Goal: Task Accomplishment & Management: Use online tool/utility

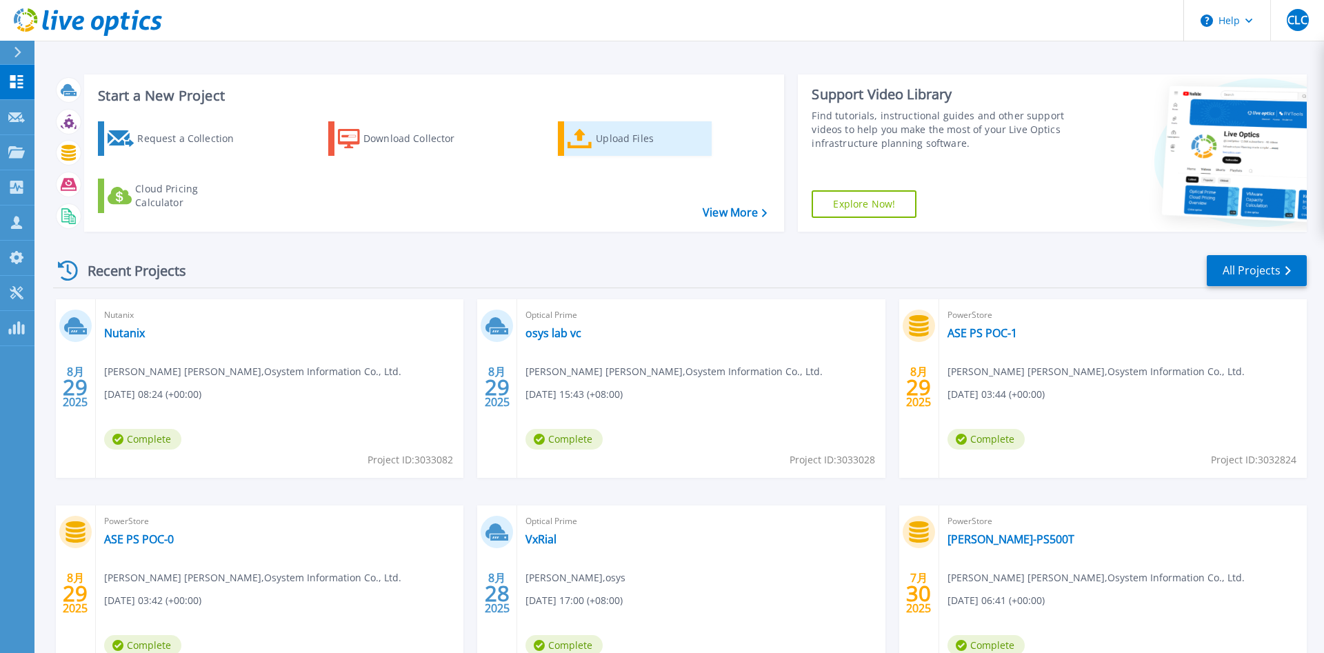
click at [603, 139] on div "Upload Files" at bounding box center [651, 139] width 110 height 28
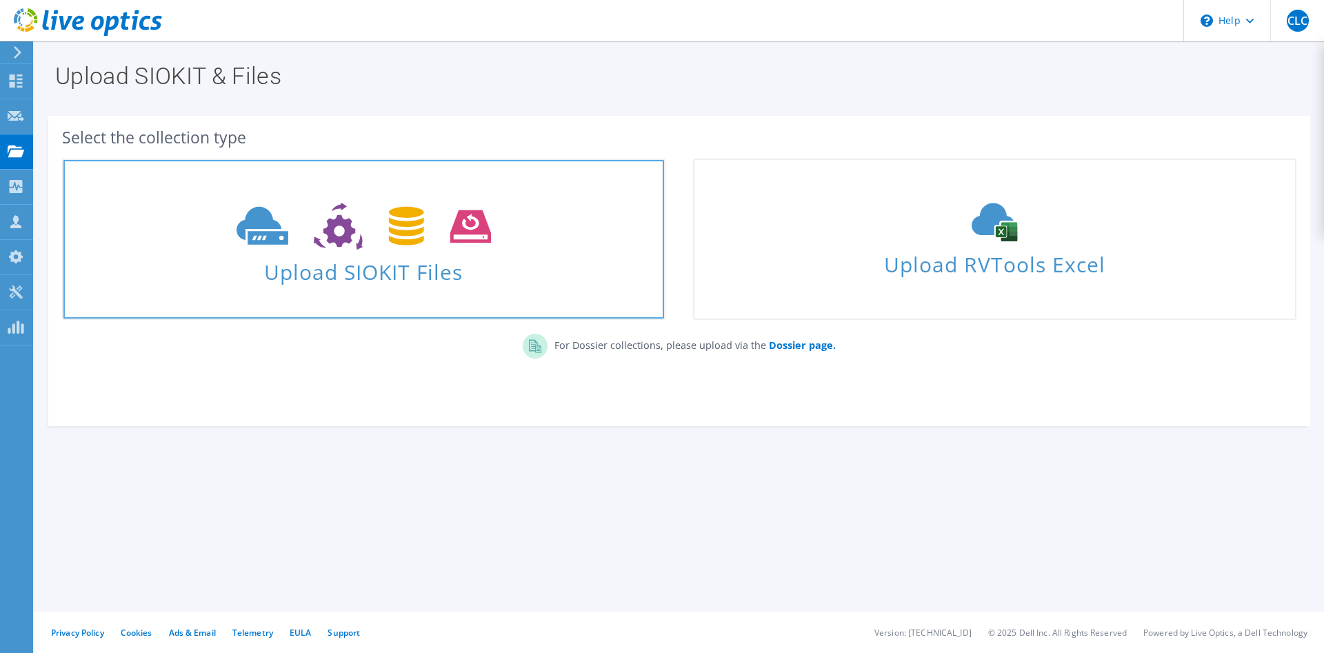
click at [346, 274] on span "Upload SIOKIT Files" at bounding box center [363, 268] width 601 height 30
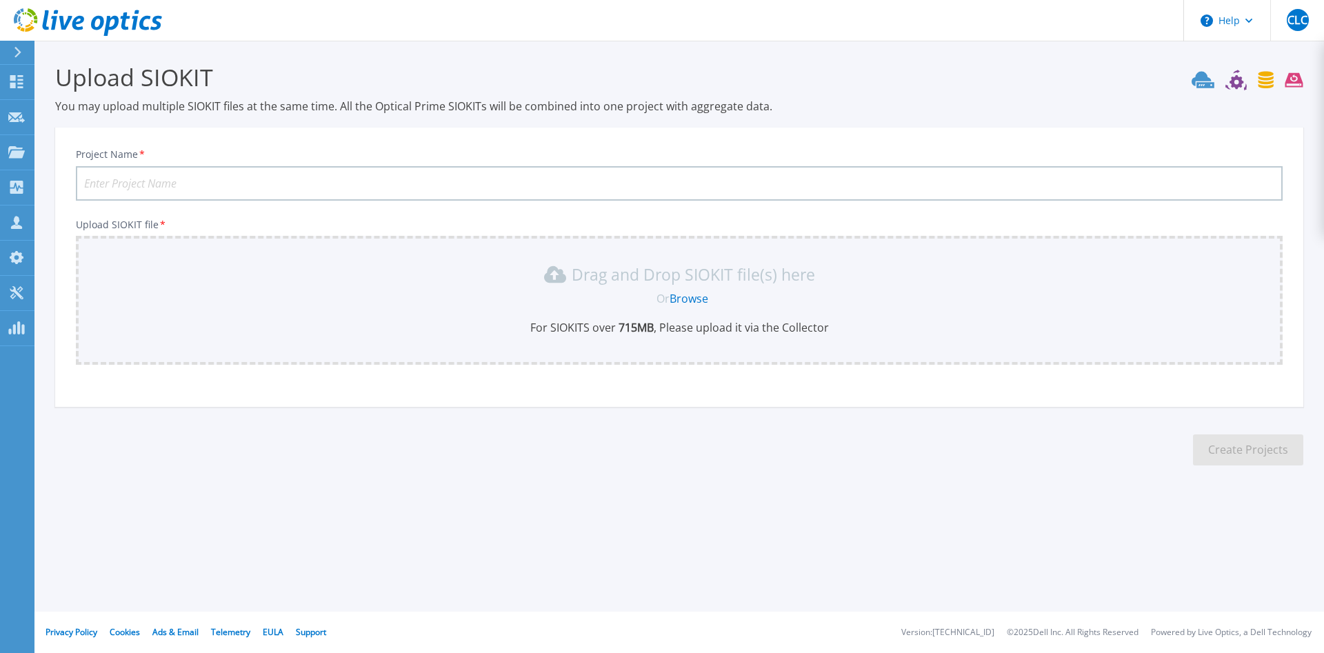
click at [197, 180] on input "Project Name *" at bounding box center [679, 183] width 1207 height 34
type input "GUC Unity350F"
click at [692, 292] on link "Browse" at bounding box center [688, 298] width 39 height 15
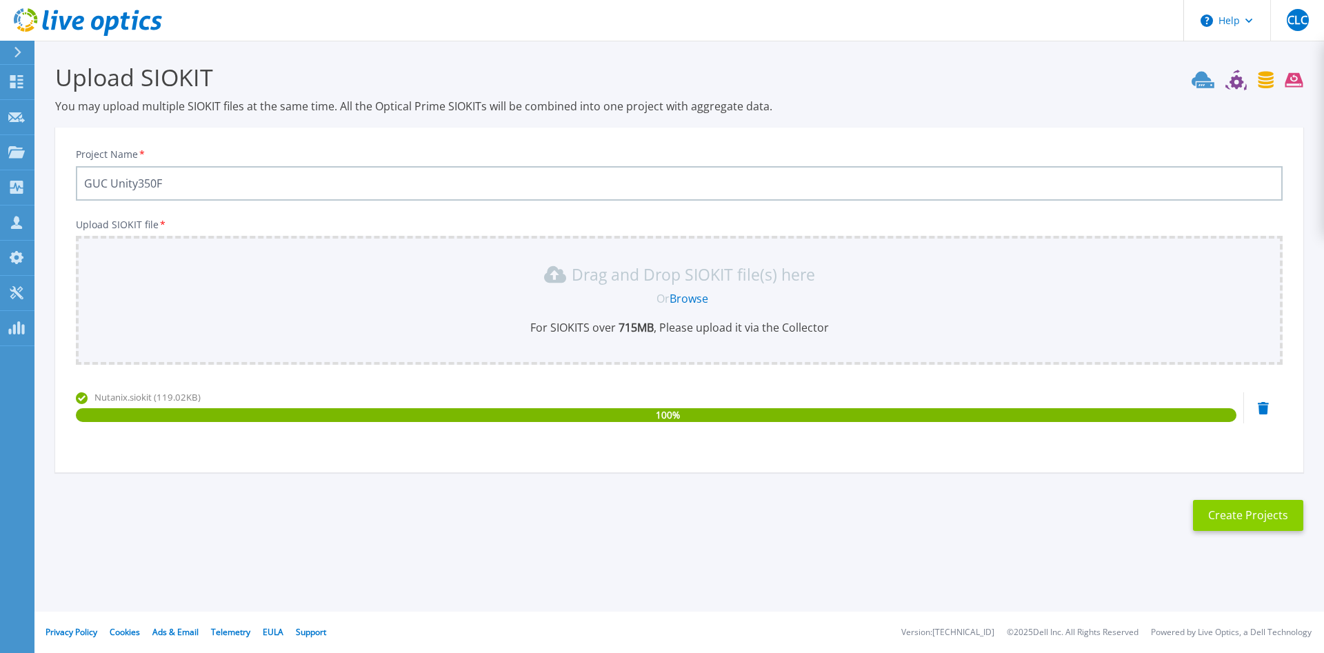
click at [1287, 525] on button "Create Projects" at bounding box center [1248, 515] width 110 height 31
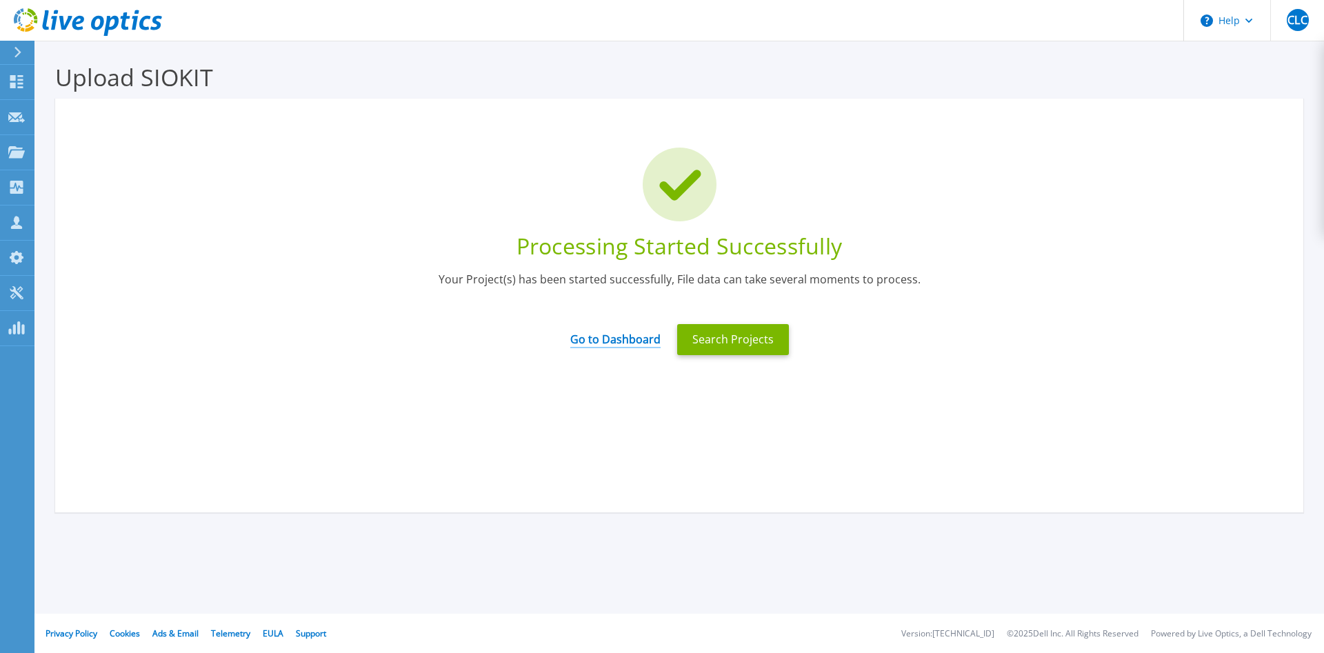
click at [613, 345] on link "Go to Dashboard" at bounding box center [615, 334] width 90 height 27
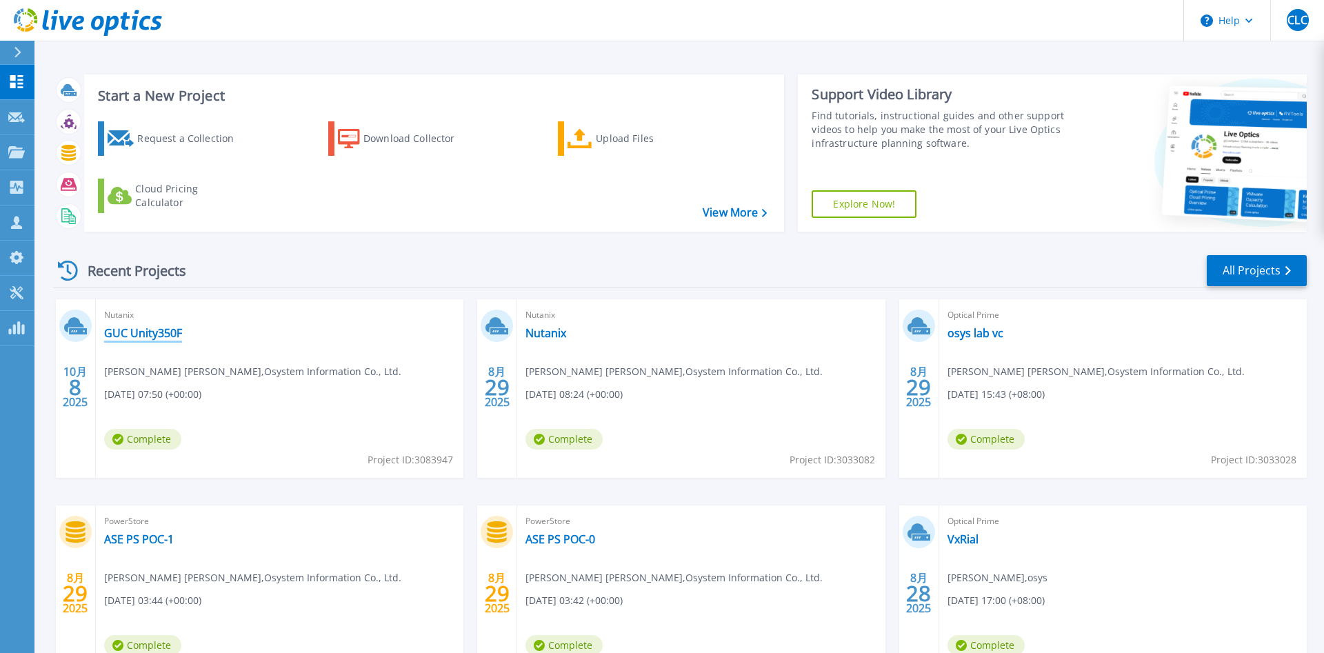
click at [150, 336] on link "GUC Unity350F" at bounding box center [143, 333] width 78 height 14
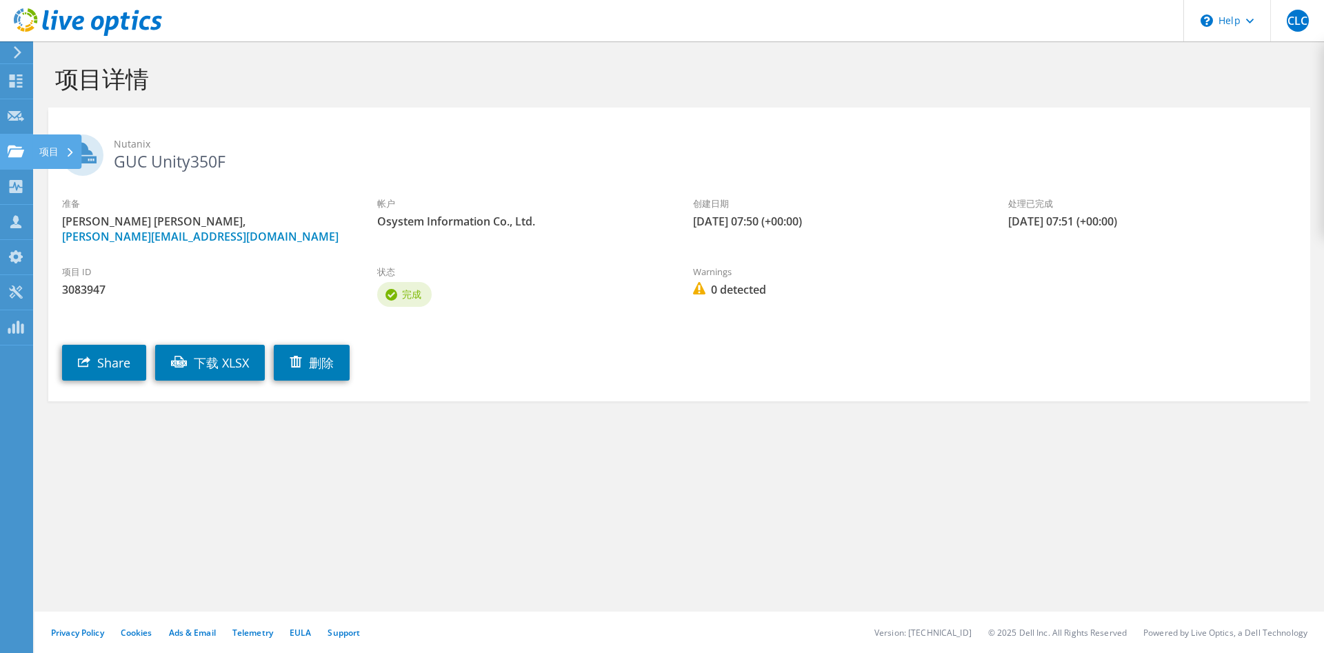
click at [14, 150] on icon at bounding box center [16, 151] width 17 height 13
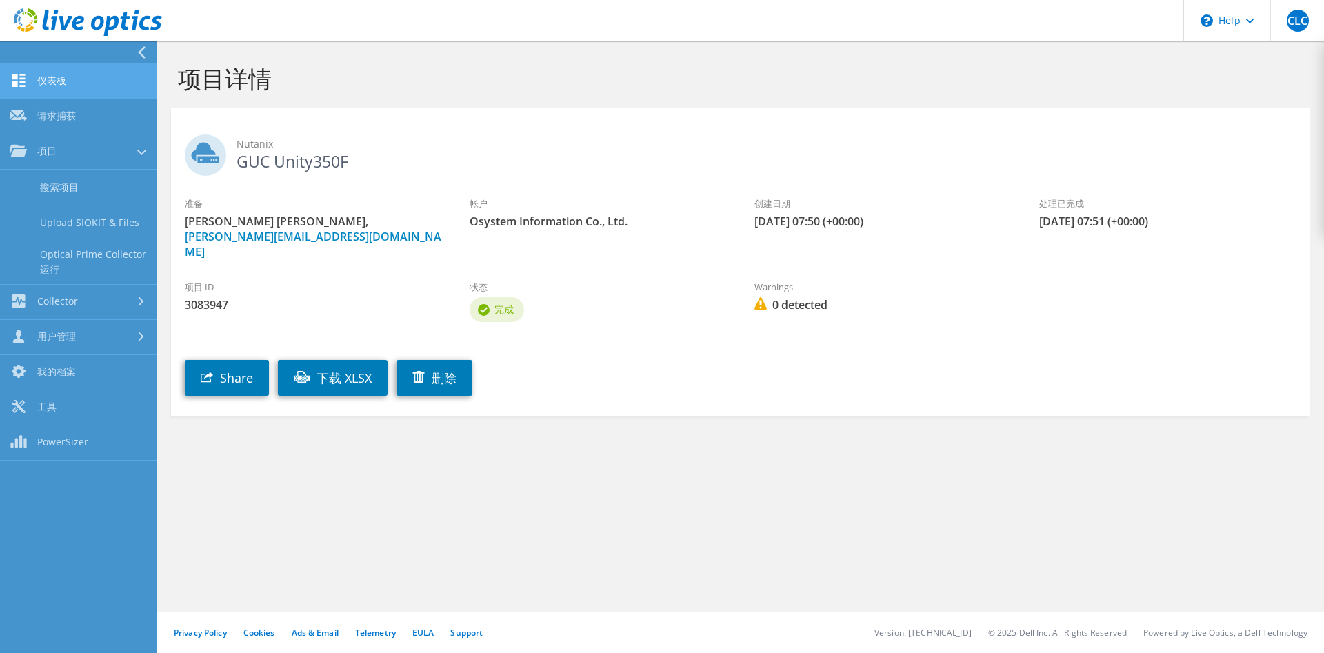
click at [54, 86] on link "仪表板" at bounding box center [78, 81] width 157 height 35
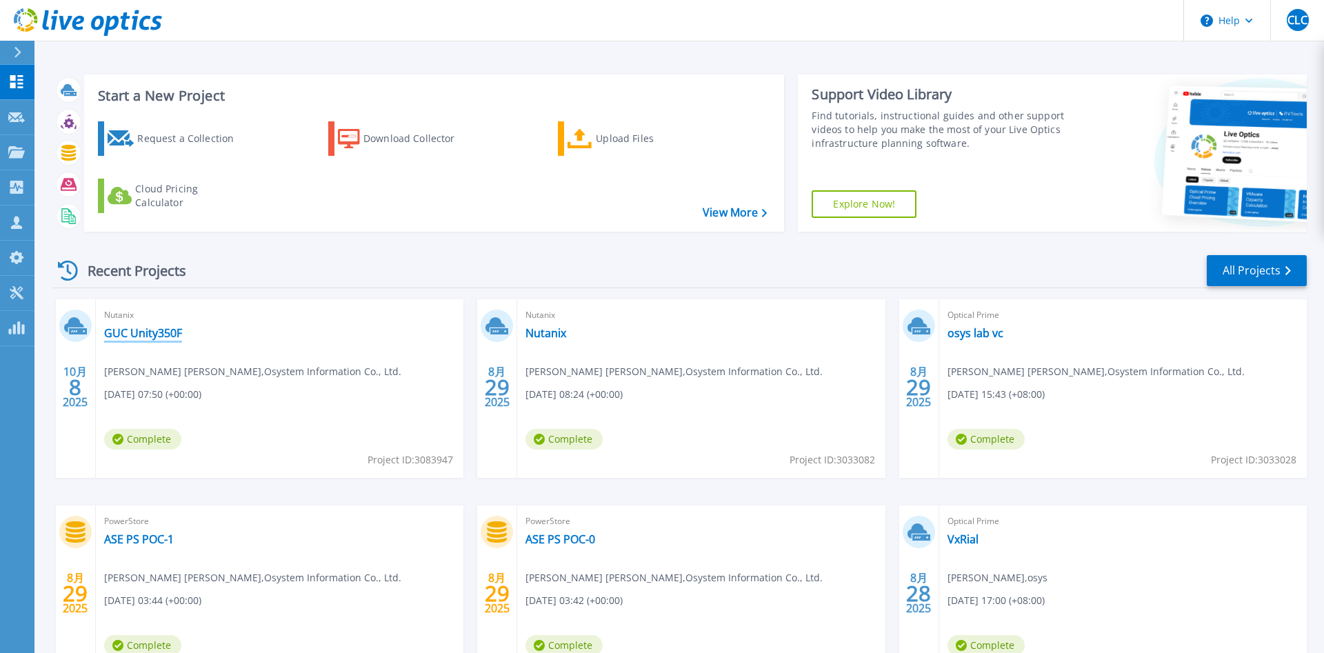
click at [121, 335] on link "GUC Unity350F" at bounding box center [143, 333] width 78 height 14
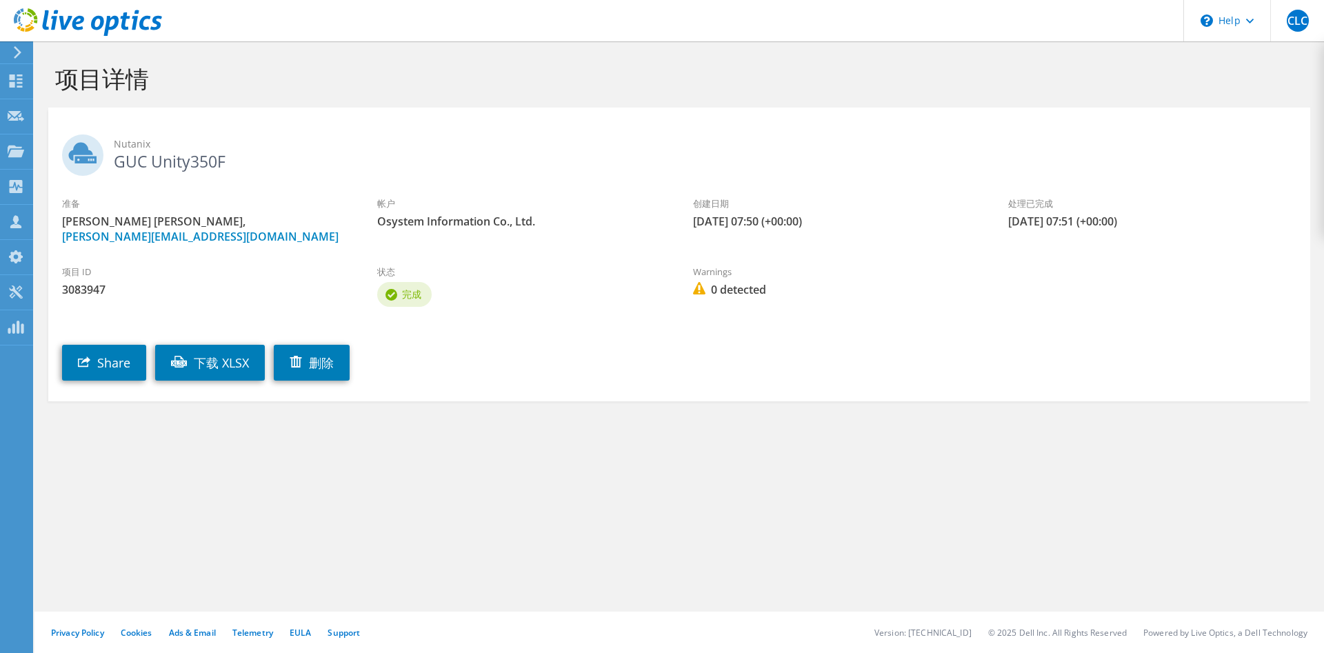
click at [420, 301] on div "完成" at bounding box center [404, 294] width 54 height 25
click at [120, 165] on h2 "Nutanix GUC Unity350F" at bounding box center [679, 151] width 1234 height 34
click at [86, 157] on use at bounding box center [82, 154] width 41 height 41
click at [168, 130] on div "Nutanix GUC Unity350F" at bounding box center [679, 151] width 1262 height 75
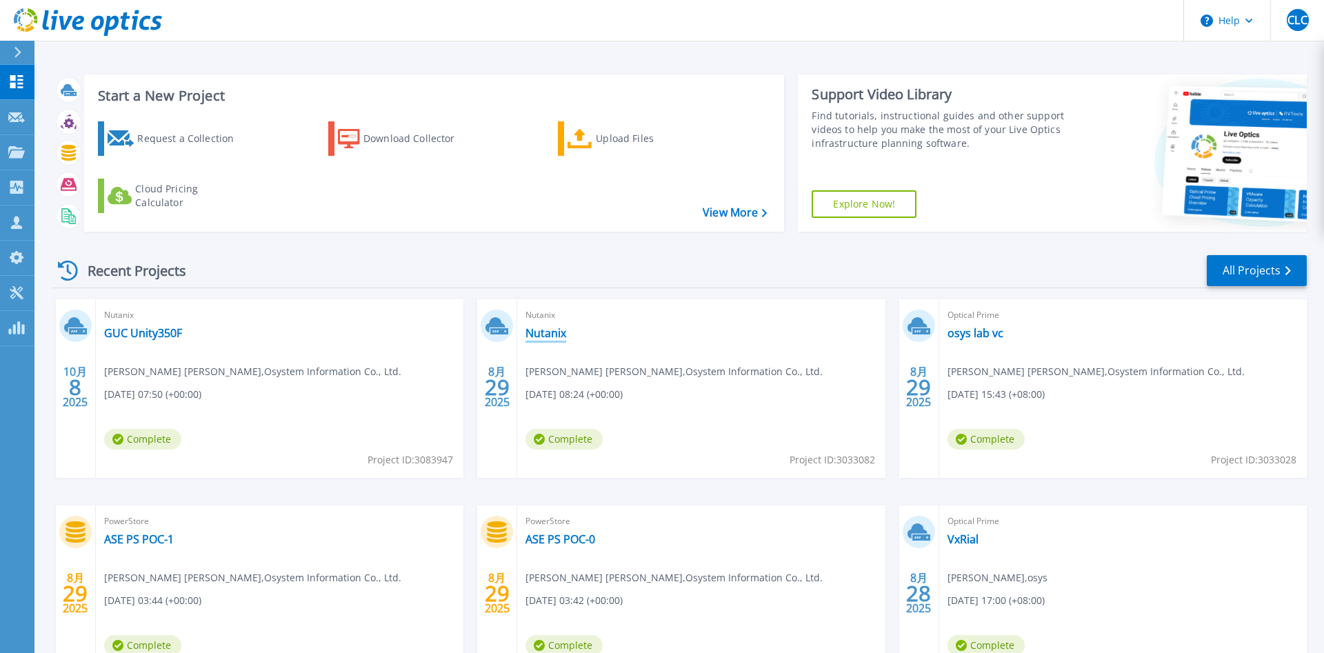
click at [551, 329] on link "Nutanix" at bounding box center [545, 333] width 41 height 14
click at [8, 146] on div at bounding box center [16, 152] width 17 height 12
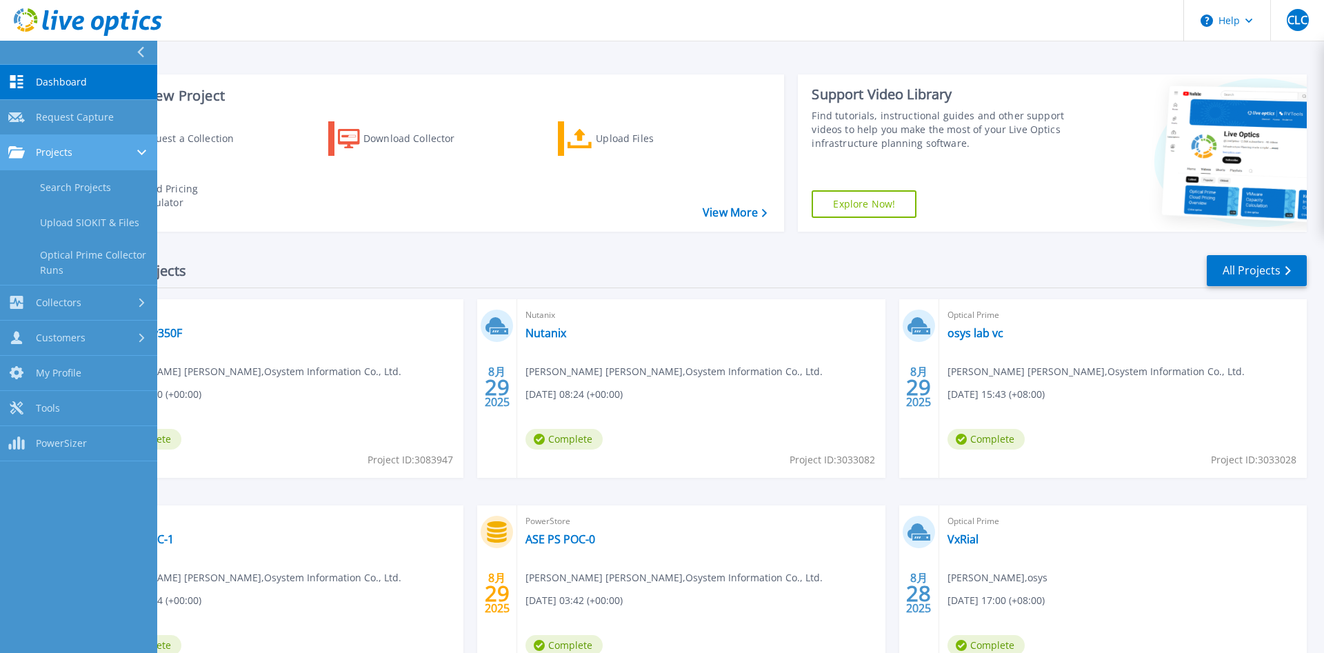
click at [56, 151] on span "Projects" at bounding box center [54, 152] width 37 height 12
click at [52, 150] on span "Projects" at bounding box center [54, 152] width 37 height 12
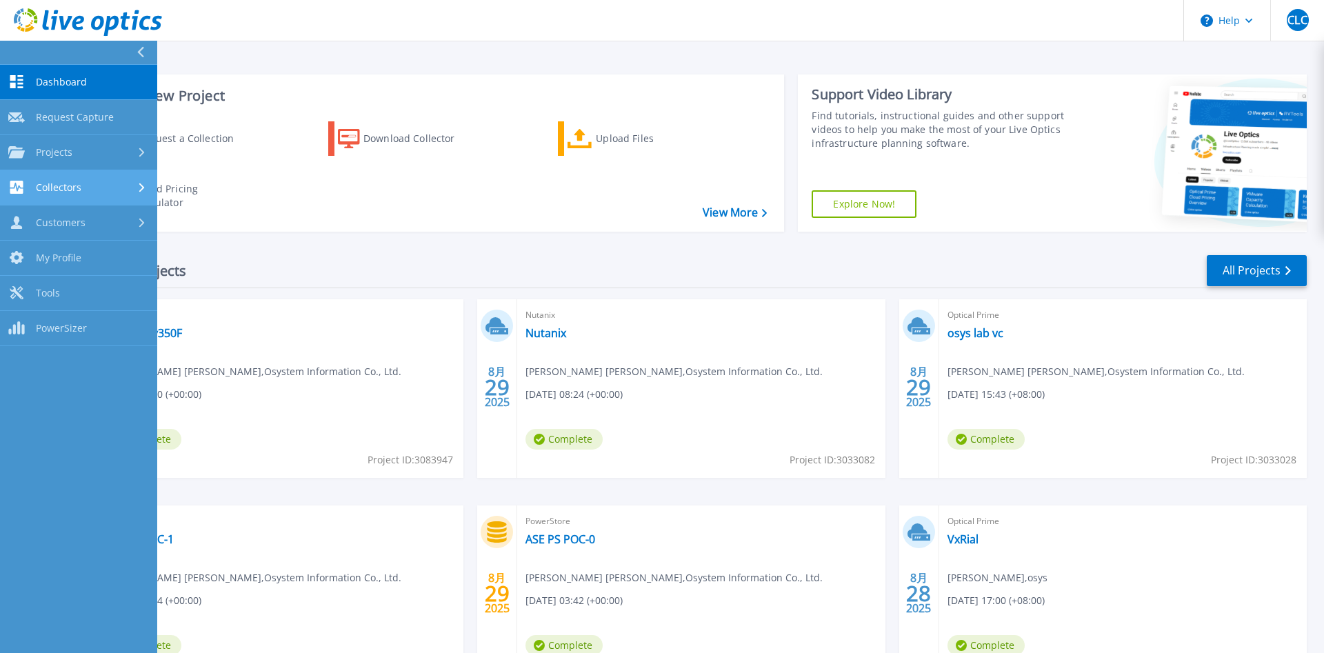
click at [57, 183] on span "Collectors" at bounding box center [59, 187] width 46 height 12
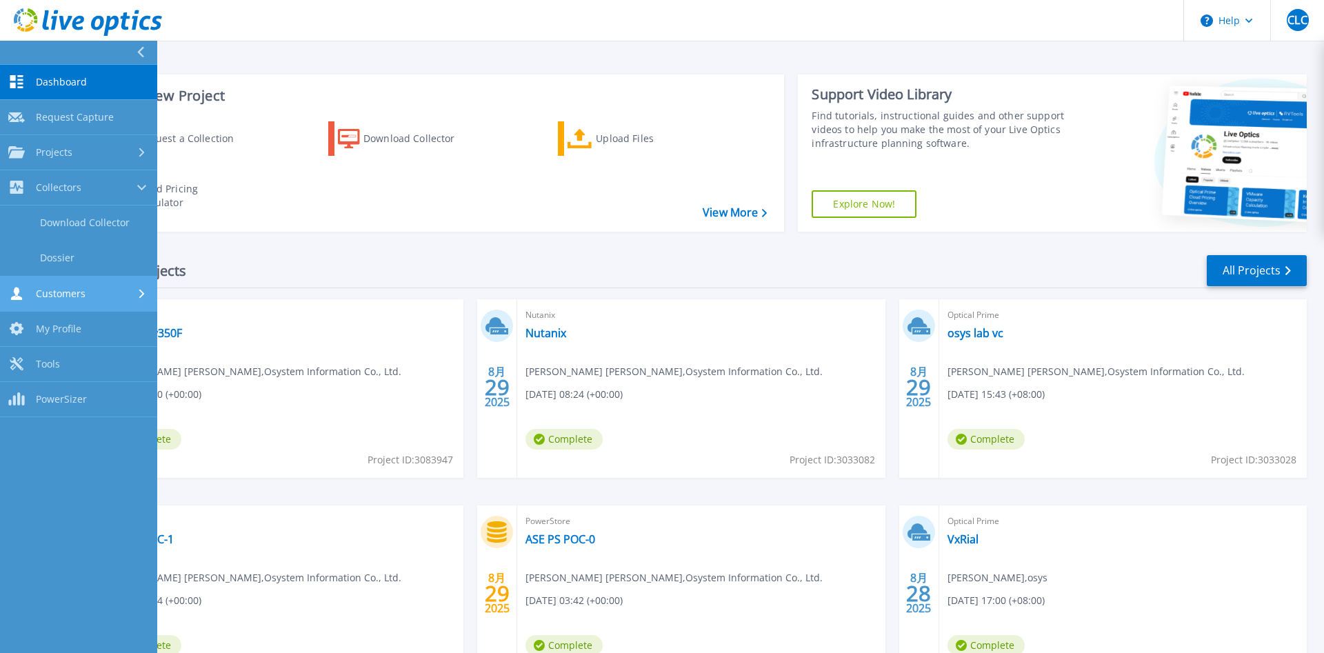
click at [69, 288] on span "Customers" at bounding box center [61, 294] width 50 height 12
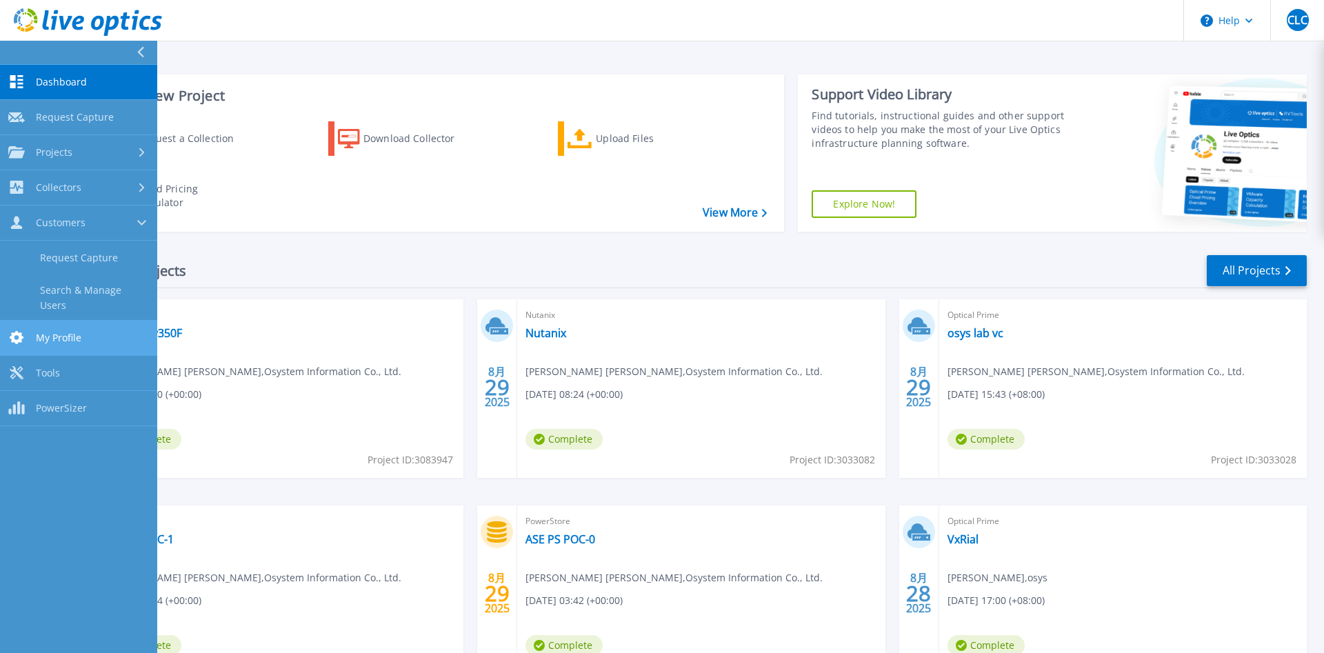
click at [68, 321] on link "My Profile My Profile" at bounding box center [78, 338] width 157 height 35
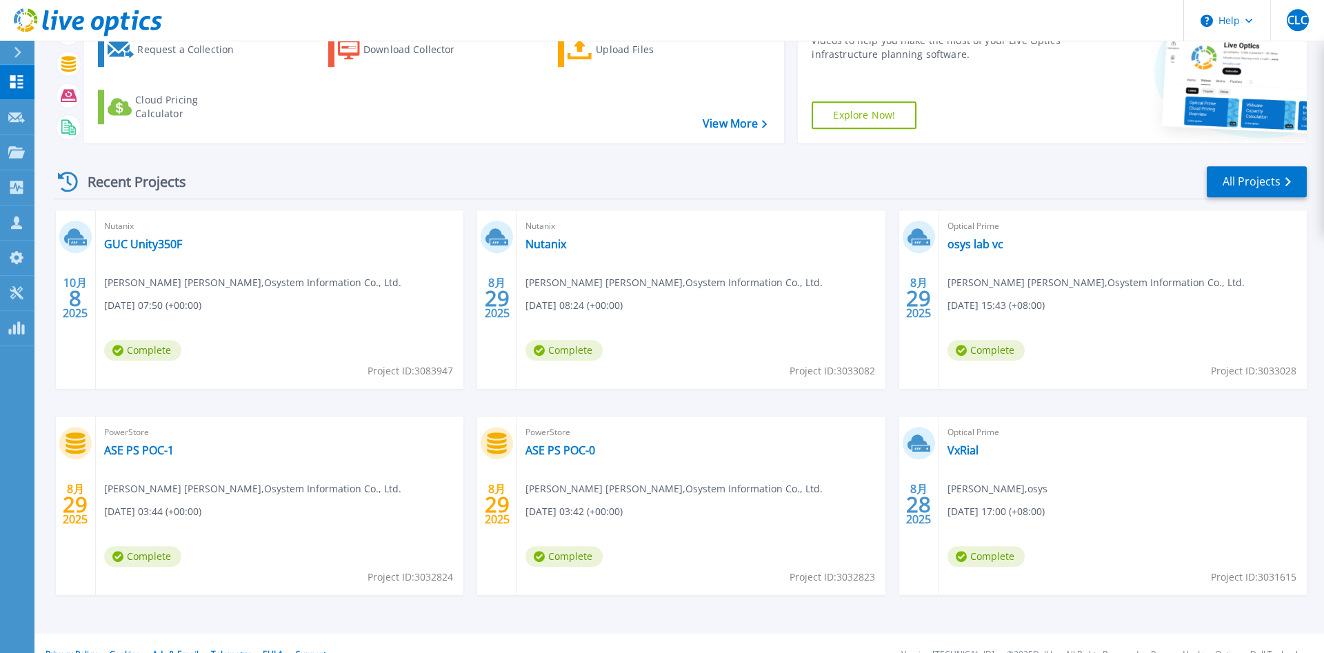
scroll to position [111, 0]
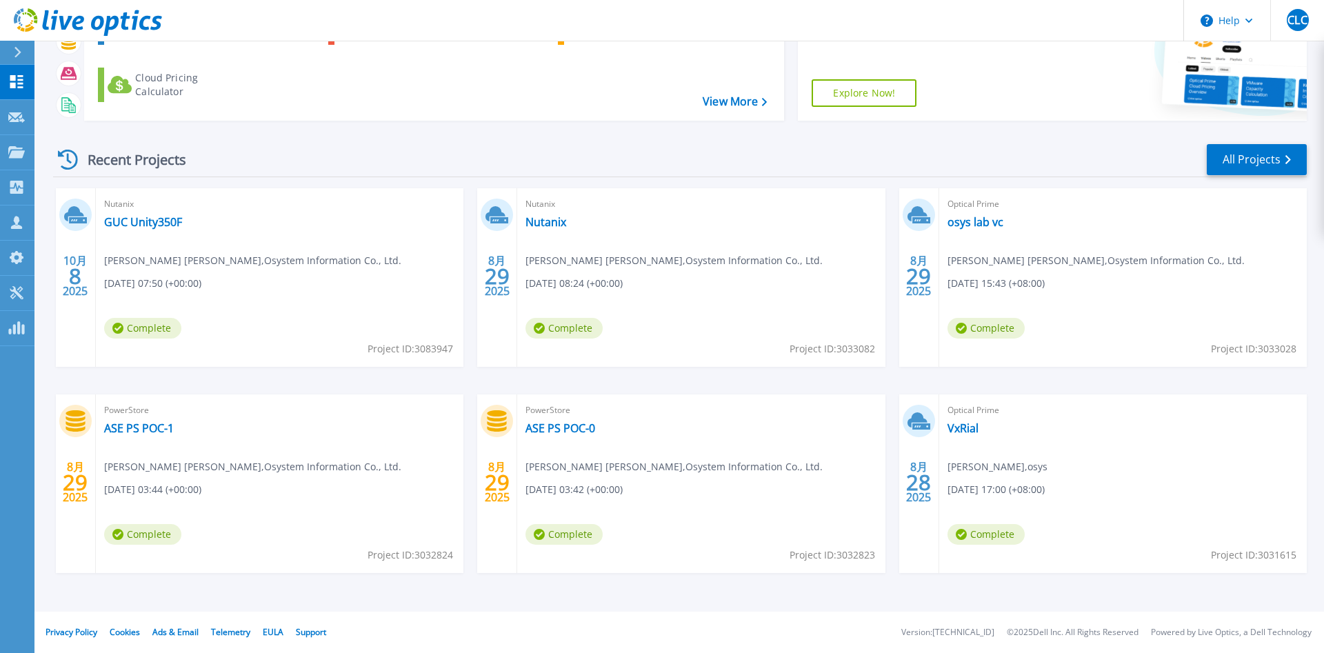
click at [992, 470] on span "[PERSON_NAME] , osys" at bounding box center [997, 466] width 100 height 15
click at [958, 429] on link "VxRial" at bounding box center [962, 428] width 31 height 14
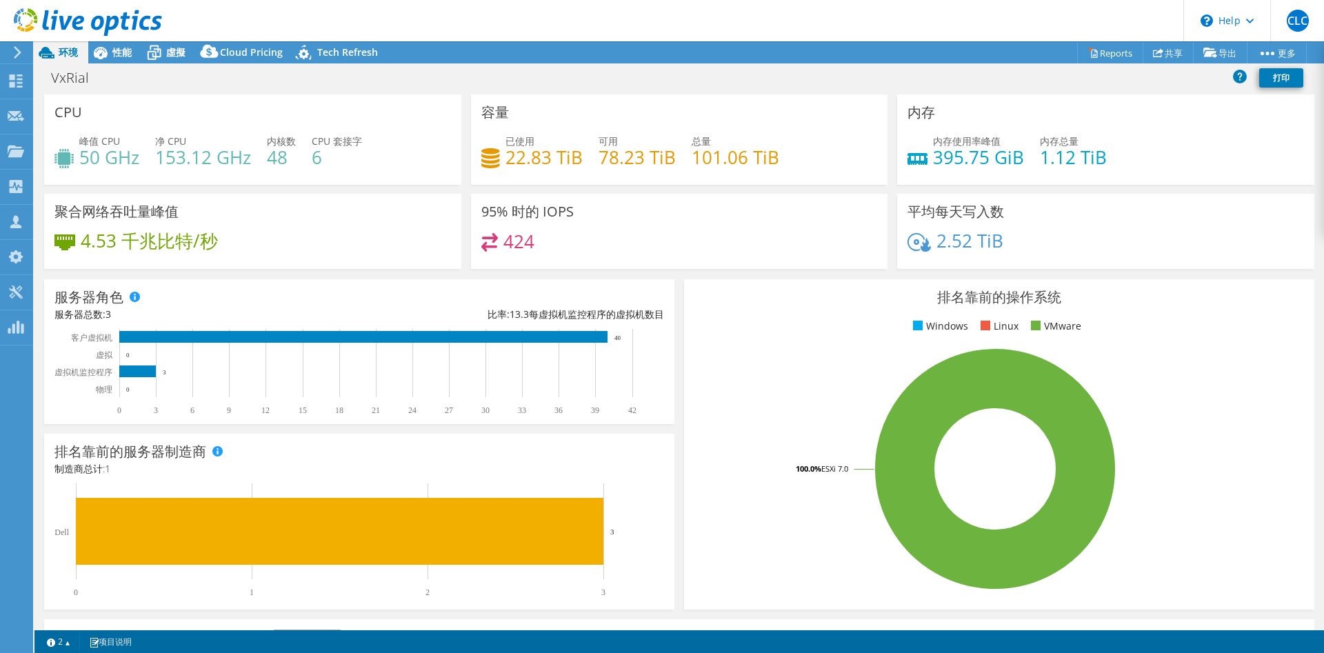
select select "USD"
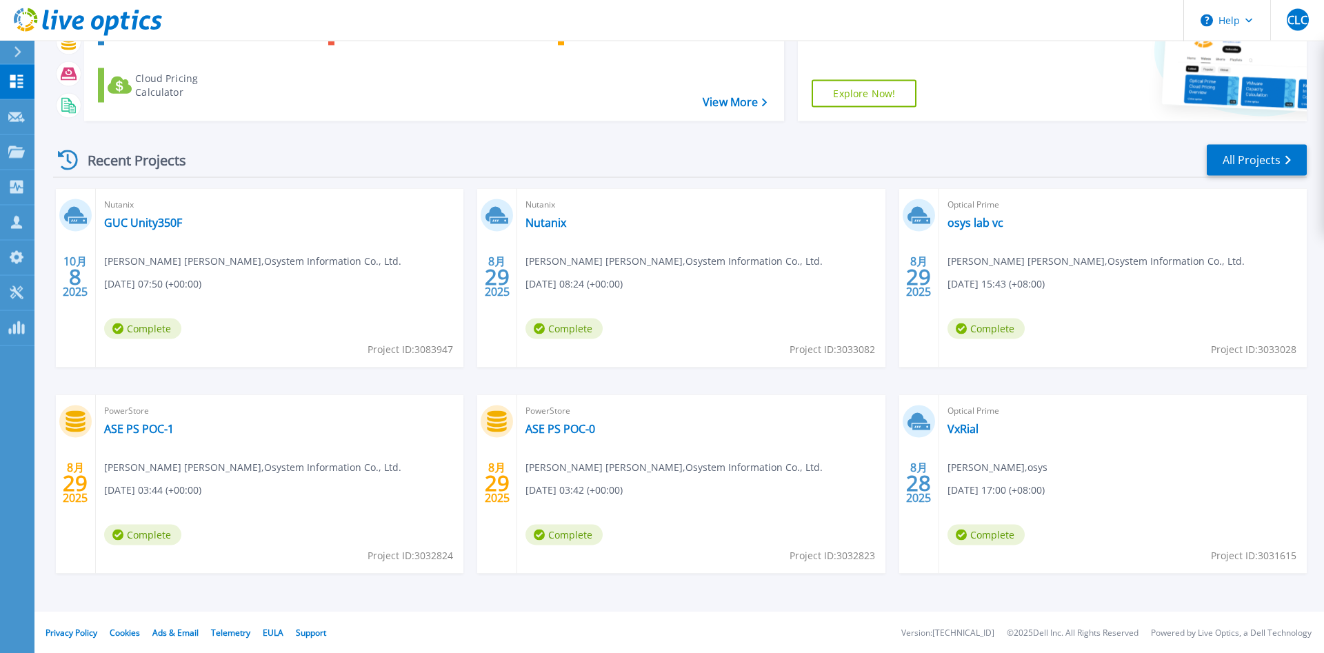
scroll to position [111, 0]
click at [576, 425] on link "ASE PS POC-0" at bounding box center [560, 428] width 70 height 14
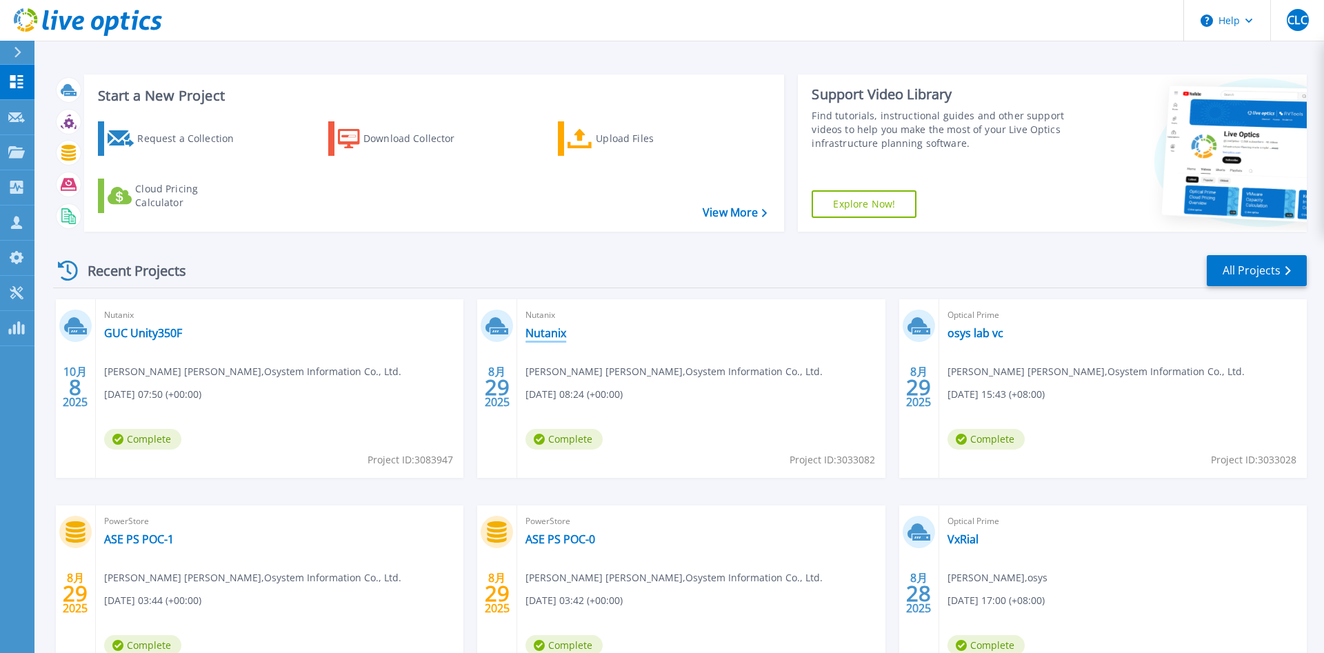
click at [544, 338] on link "Nutanix" at bounding box center [545, 333] width 41 height 14
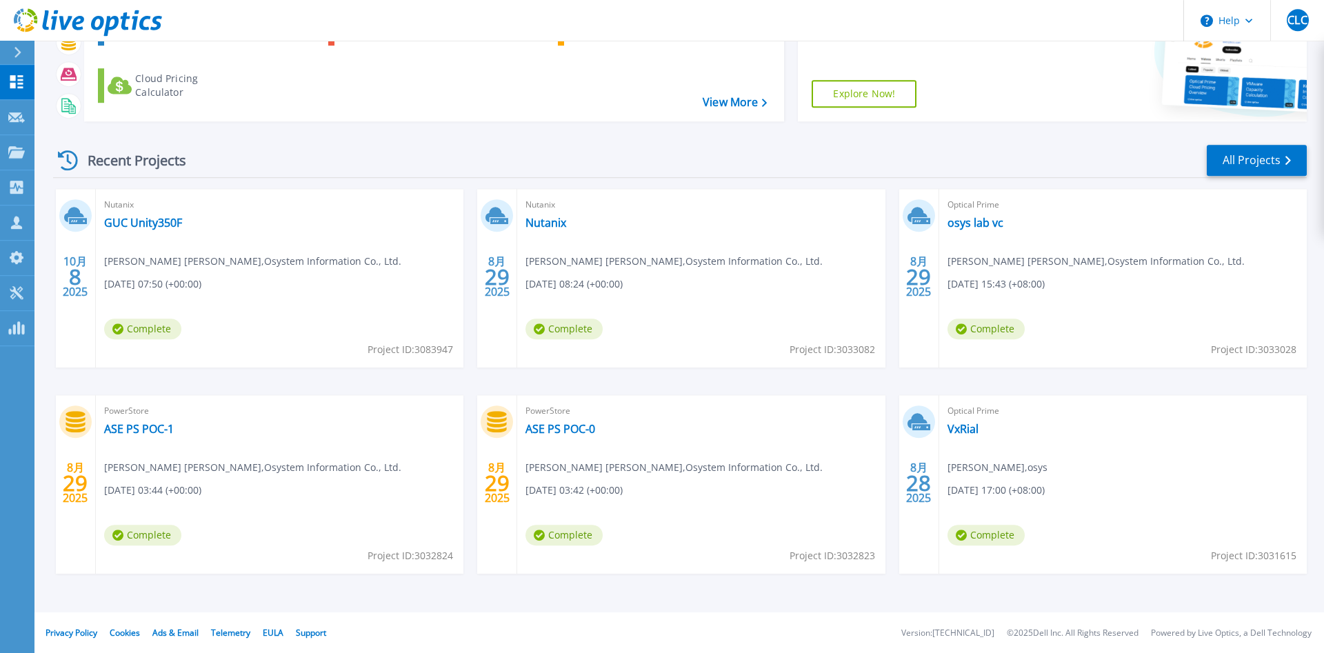
scroll to position [111, 0]
click at [136, 227] on link "GUC Unity350F" at bounding box center [143, 222] width 78 height 14
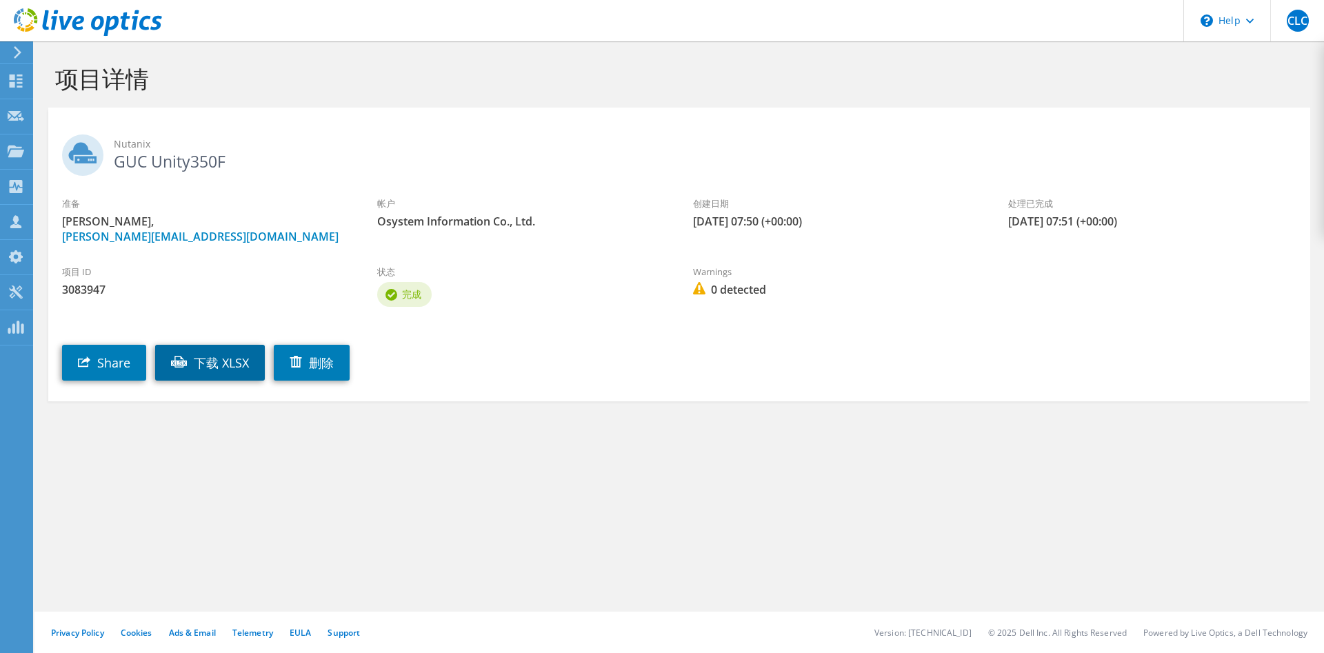
click at [227, 364] on link "下载 XLSX" at bounding box center [210, 363] width 110 height 36
click at [856, 474] on section "项目详情 Nutanix GUC Unity350F 准备 [PERSON_NAME], [PERSON_NAME][EMAIL_ADDRESS][DOMAI…" at bounding box center [678, 262] width 1289 height 443
